Goal: Information Seeking & Learning: Find specific fact

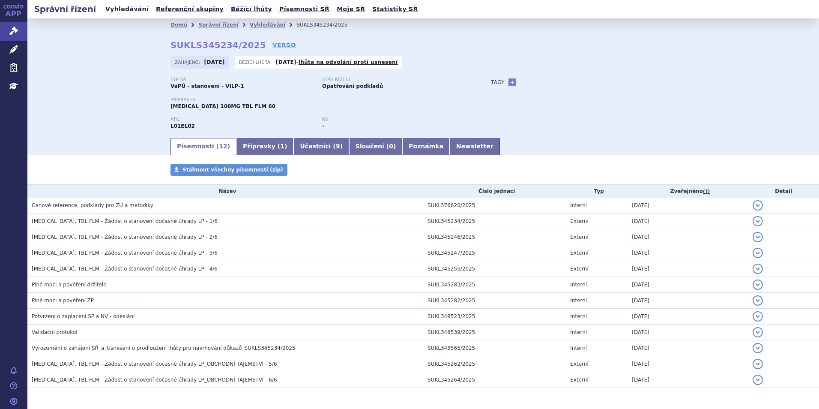
click at [114, 9] on link "Vyhledávání" at bounding box center [127, 9] width 48 height 12
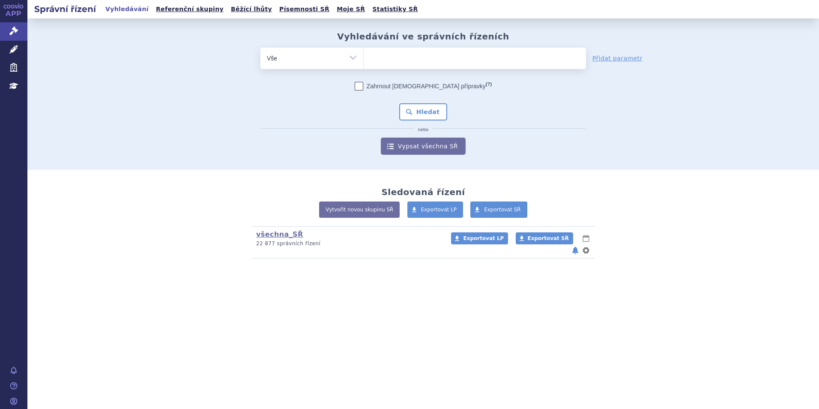
type input "SUKLS311724/2024"
select select "SUKLS311724/2024"
click at [425, 108] on button "Hledat" at bounding box center [423, 111] width 48 height 17
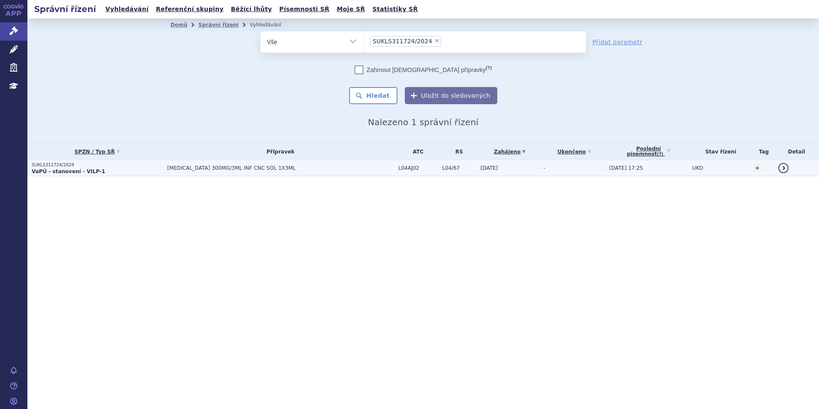
click at [71, 173] on strong "VaPÚ - stanovení - VILP-1" at bounding box center [69, 171] width 74 height 6
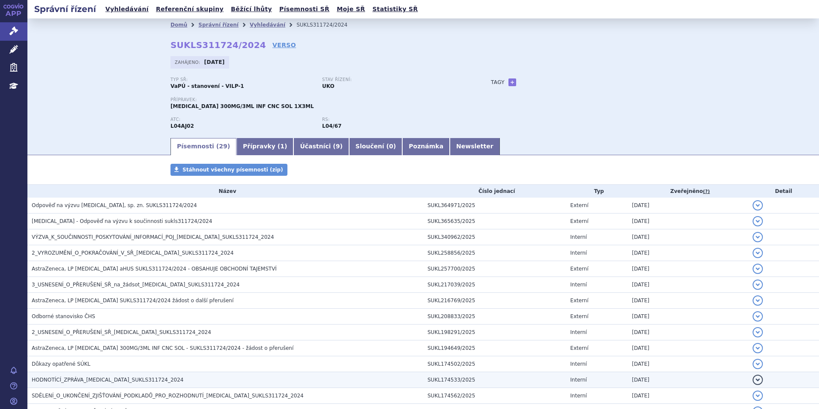
click at [46, 379] on span "HODNOTÍCÍ_ZPRÁVA_ULTOMIRIS_SUKLS311724_2024" at bounding box center [108, 380] width 152 height 6
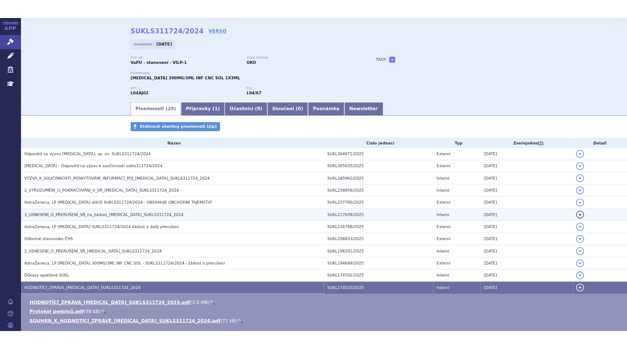
scroll to position [43, 0]
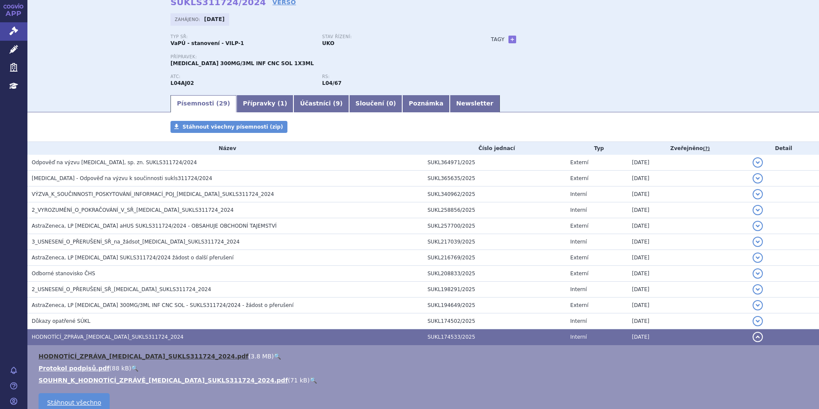
click at [92, 353] on link "HODNOTÍCÍ_ZPRÁVA_ULTOMIRIS_SUKLS311724_2024.pdf" at bounding box center [144, 356] width 210 height 7
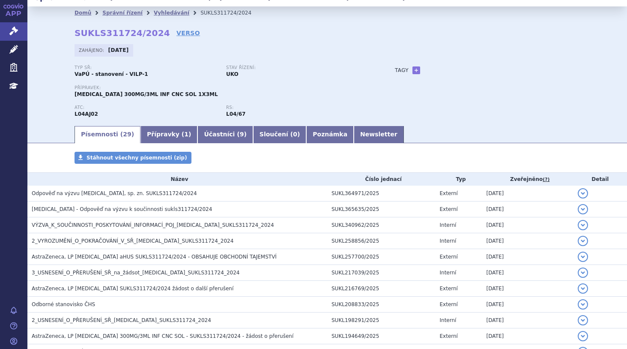
scroll to position [0, 0]
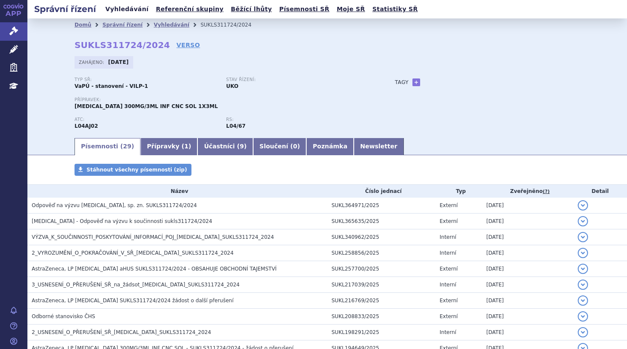
click at [118, 9] on link "Vyhledávání" at bounding box center [127, 9] width 48 height 12
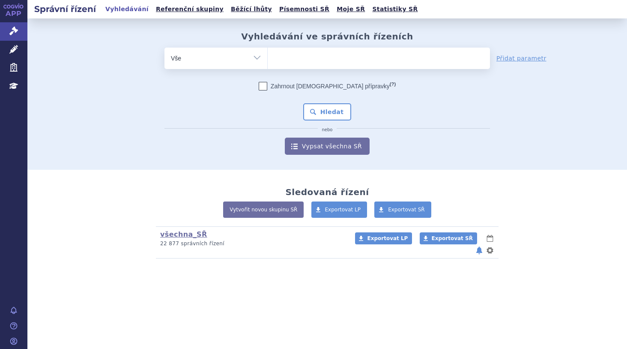
click at [320, 60] on ul at bounding box center [379, 57] width 222 height 18
click at [268, 60] on select at bounding box center [267, 57] width 0 height 21
type input "SU"
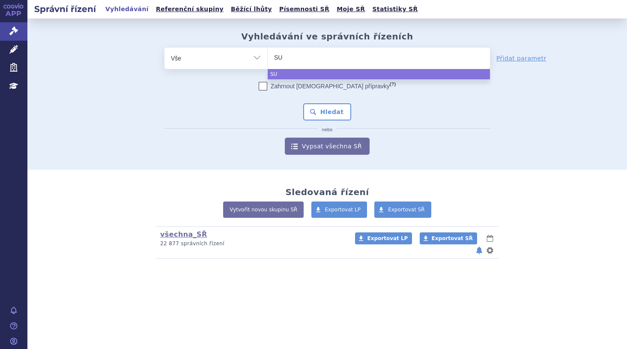
type input "SUK"
type input "SUKLS"
type input "SUKLS11"
type input "SUKLS114"
type input "SUKLS1145"
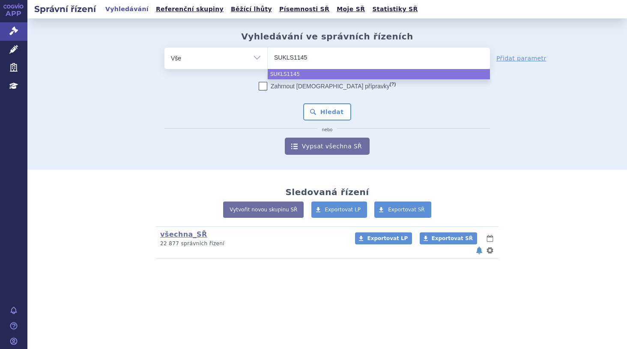
type input "SUKLS11455"
type input "SUKLS114552"
type input "SUKLS114552/"
type input "SUKLS114552/2"
type input "SUKLS114552/20"
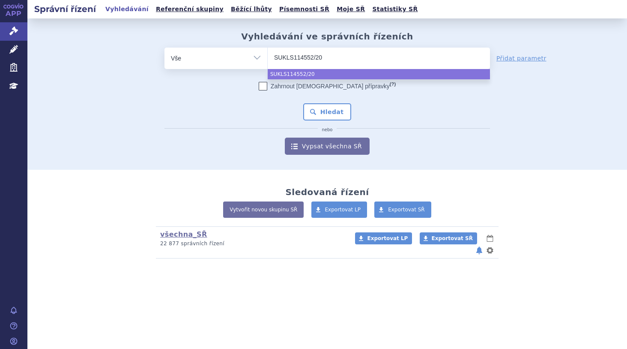
type input "SUKLS114552/202"
type input "SUKLS114552/2025"
select select "SUKLS114552/2025"
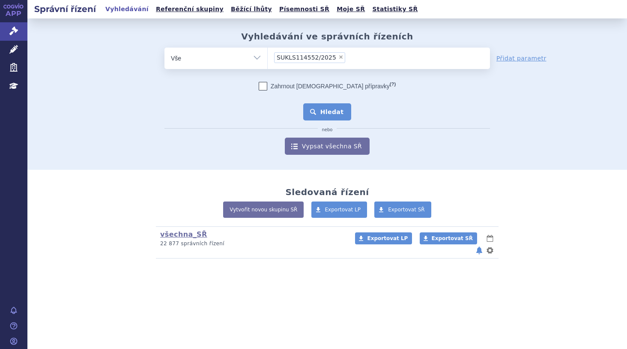
click at [326, 114] on button "Hledat" at bounding box center [327, 111] width 48 height 17
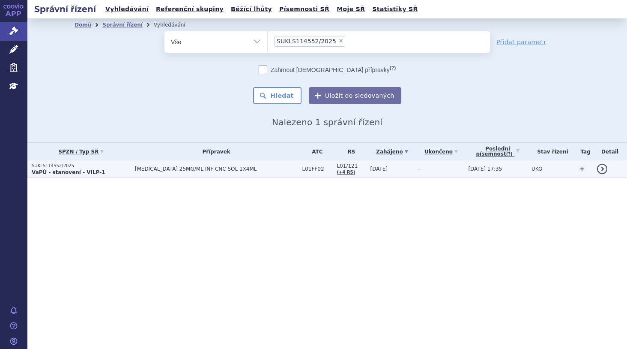
click at [75, 174] on strong "VaPÚ - stanovení - VILP-1" at bounding box center [69, 172] width 74 height 6
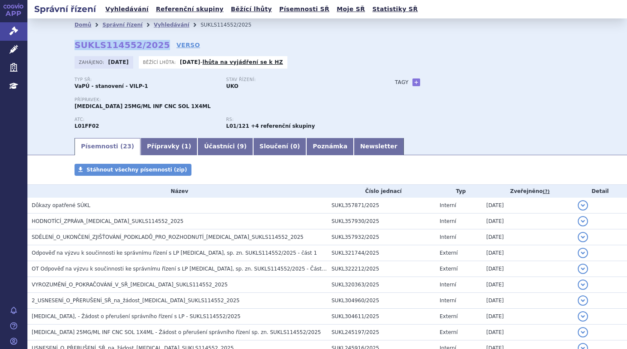
drag, startPoint x: 72, startPoint y: 4, endPoint x: 150, endPoint y: 41, distance: 86.0
click at [150, 41] on strong "SUKLS114552/2025" at bounding box center [123, 45] width 96 height 10
copy strong "SUKLS114552/2025"
